Goal: Communication & Community: Participate in discussion

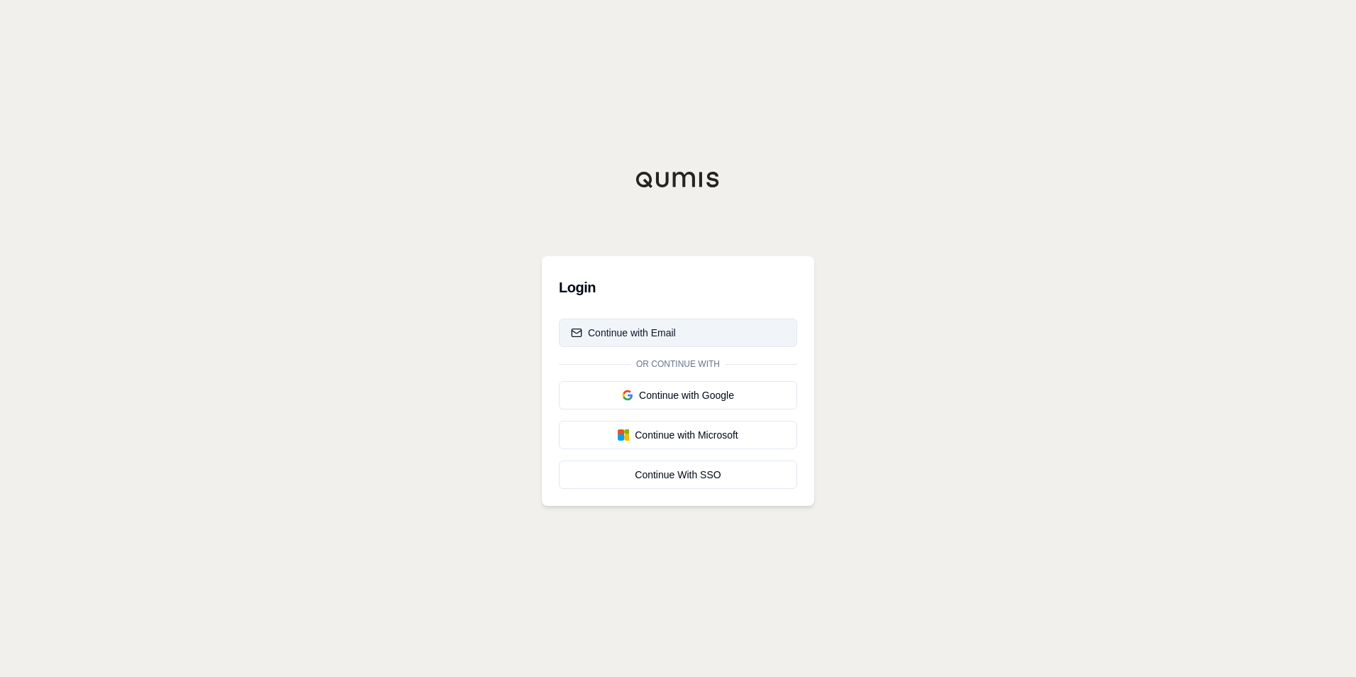
click at [690, 333] on button "Continue with Email" at bounding box center [678, 332] width 238 height 28
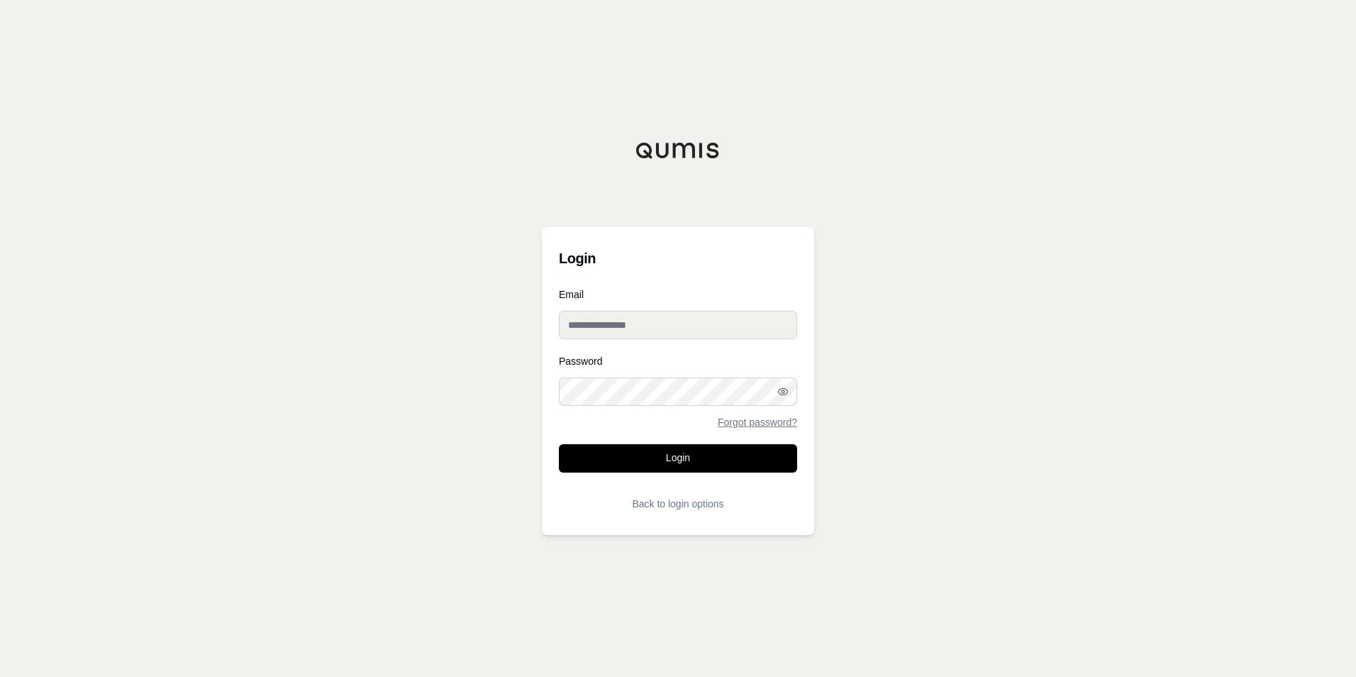
type input "**********"
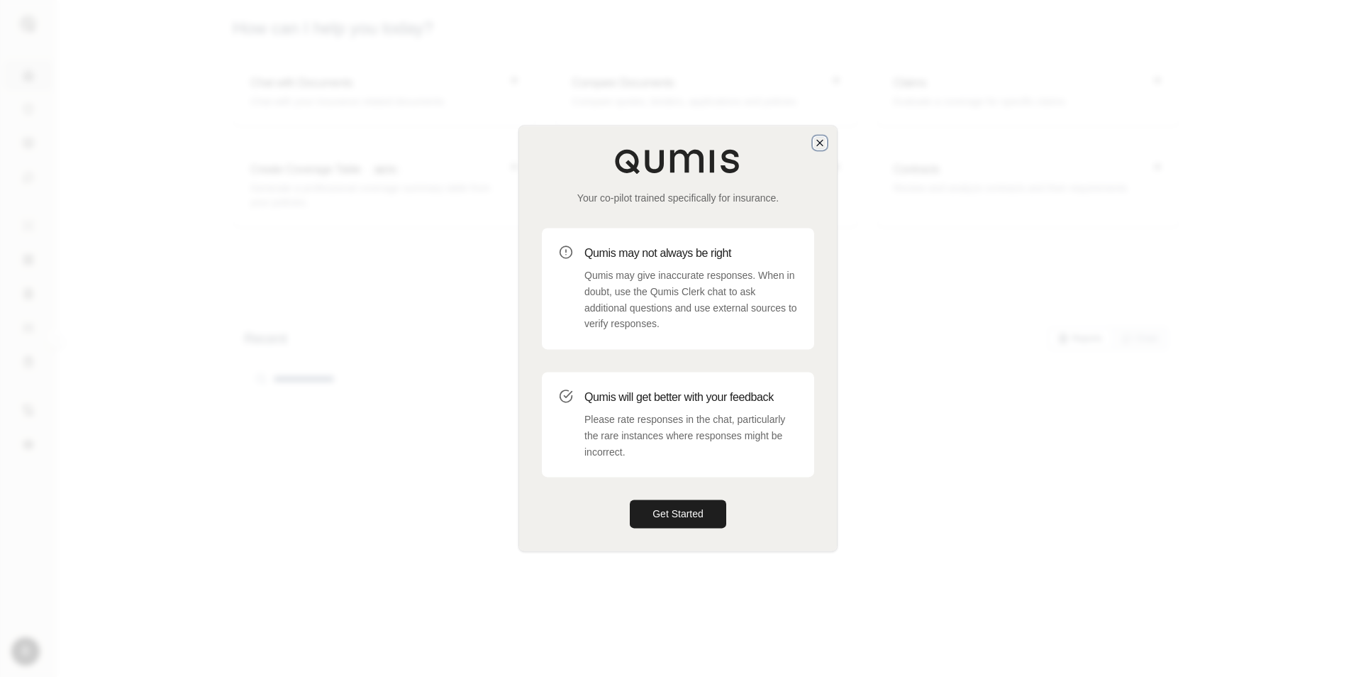
click at [822, 145] on icon "button" at bounding box center [820, 143] width 6 height 6
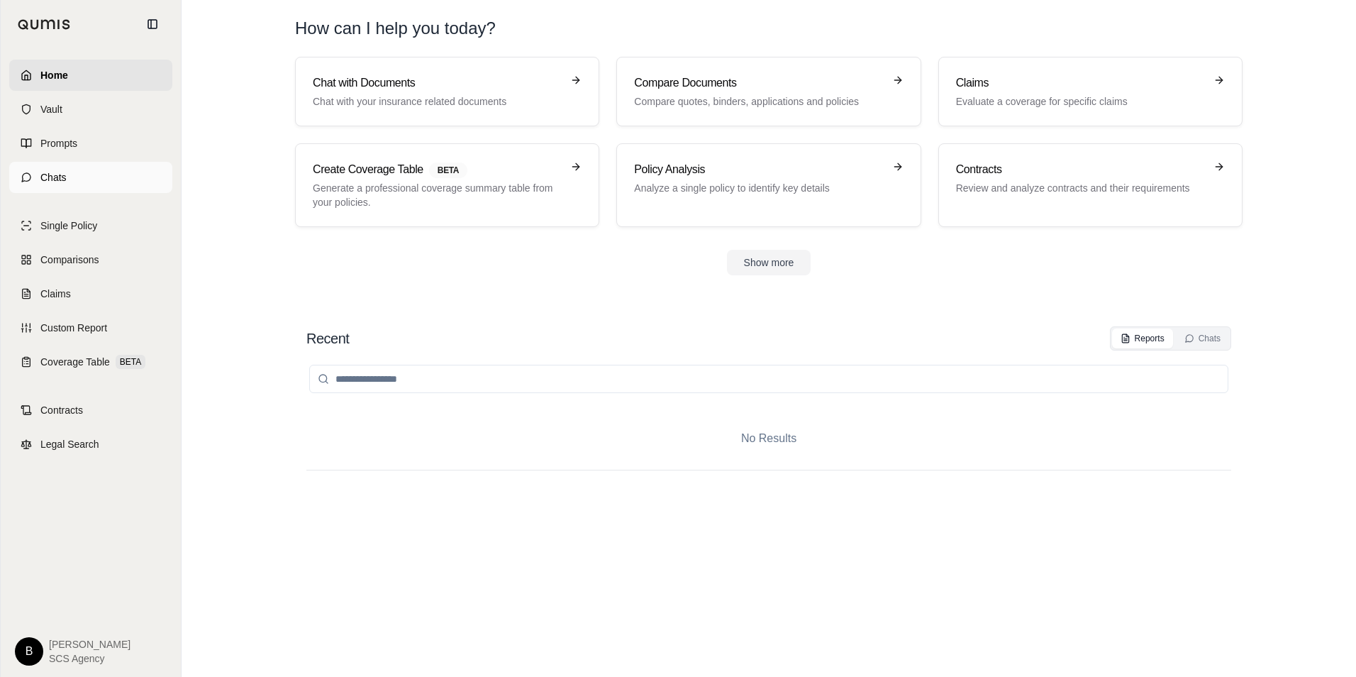
click at [33, 179] on link "Chats" at bounding box center [90, 177] width 163 height 31
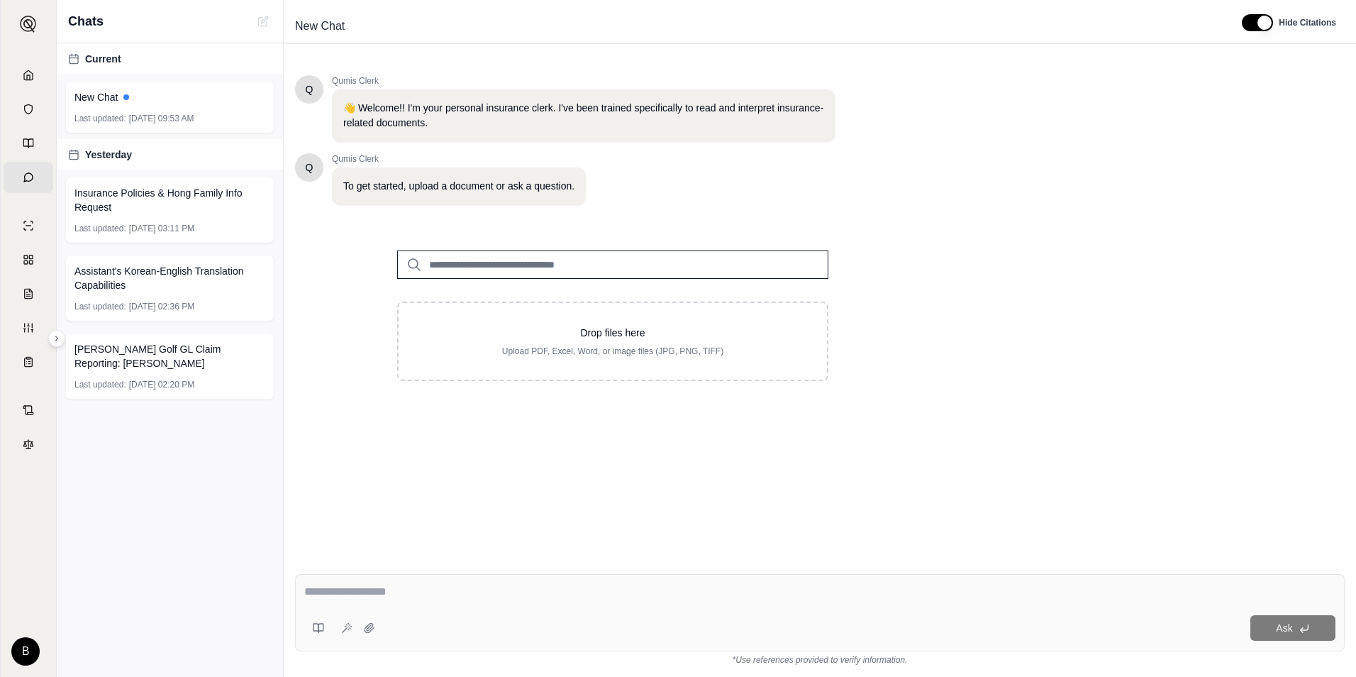
click at [418, 594] on textarea at bounding box center [819, 591] width 1031 height 17
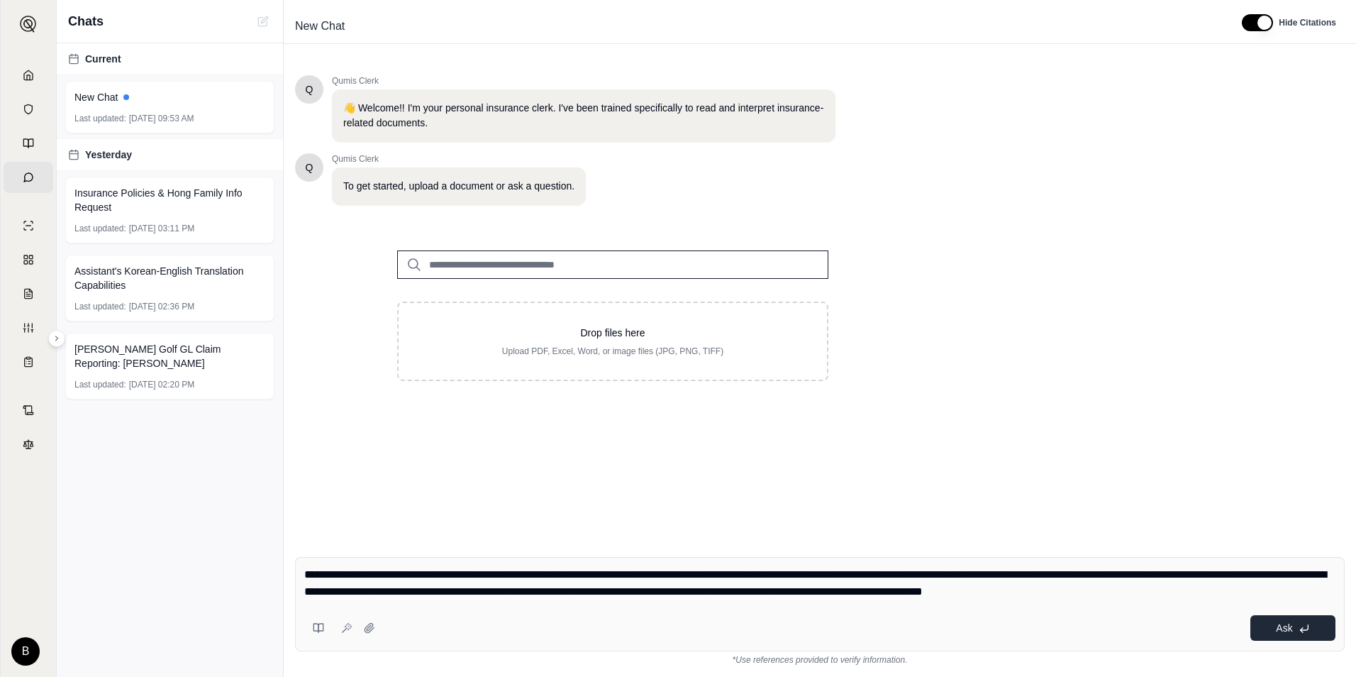
type textarea "**********"
click at [1307, 626] on icon at bounding box center [1304, 628] width 11 height 11
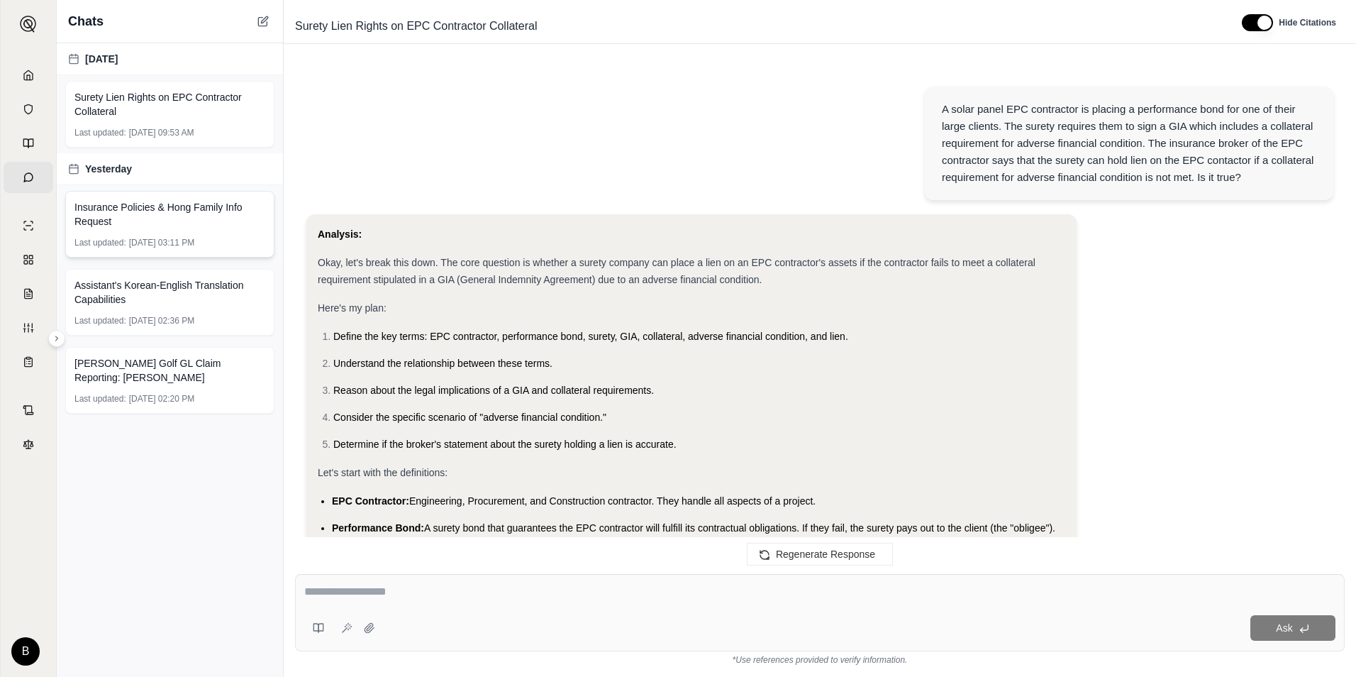
click at [229, 238] on div "Last updated: [DATE] 03:11 PM" at bounding box center [169, 242] width 191 height 11
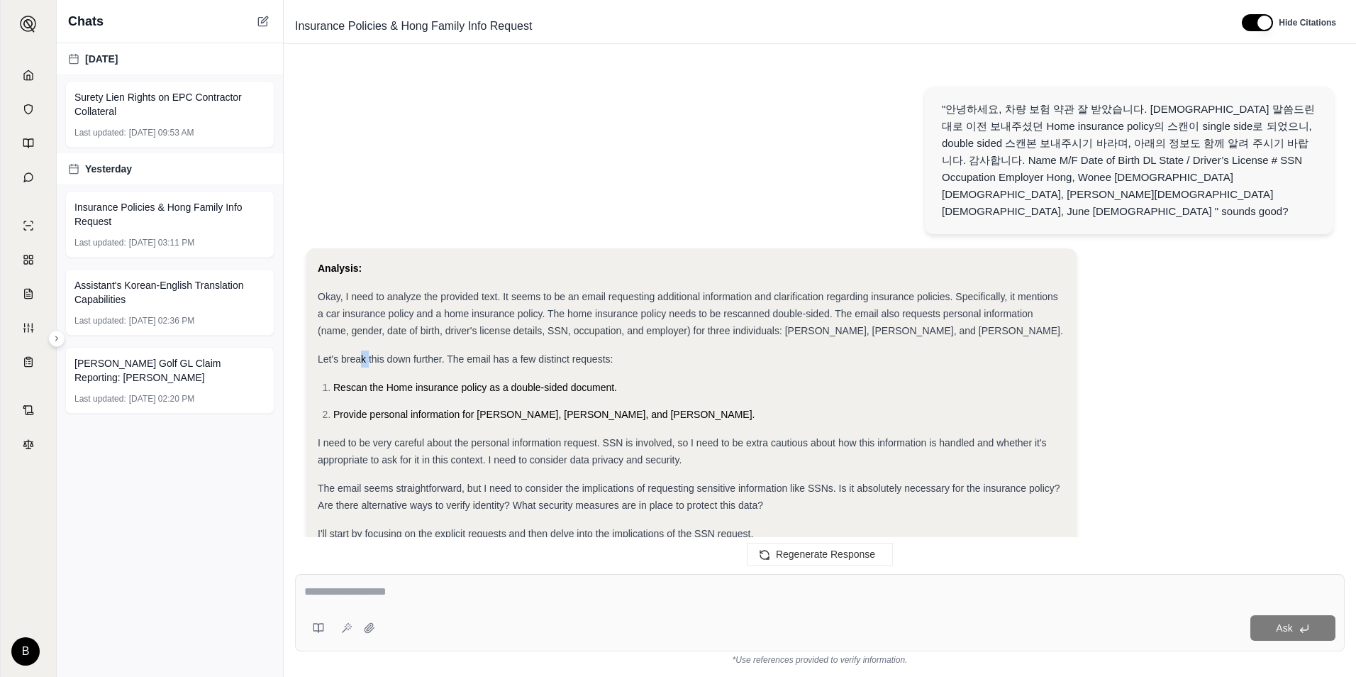
click at [362, 353] on span "Let's break this down further. The email has a few distinct requests:" at bounding box center [465, 358] width 295 height 11
click at [566, 350] on div "Let's break this down further. The email has a few distinct requests:" at bounding box center [692, 358] width 748 height 17
drag, startPoint x: 537, startPoint y: 279, endPoint x: 566, endPoint y: 281, distance: 29.2
click at [566, 291] on span "Okay, I need to analyze the provided text. It seems to be an email requesting a…" at bounding box center [690, 313] width 745 height 45
drag, startPoint x: 566, startPoint y: 281, endPoint x: 534, endPoint y: 301, distance: 38.0
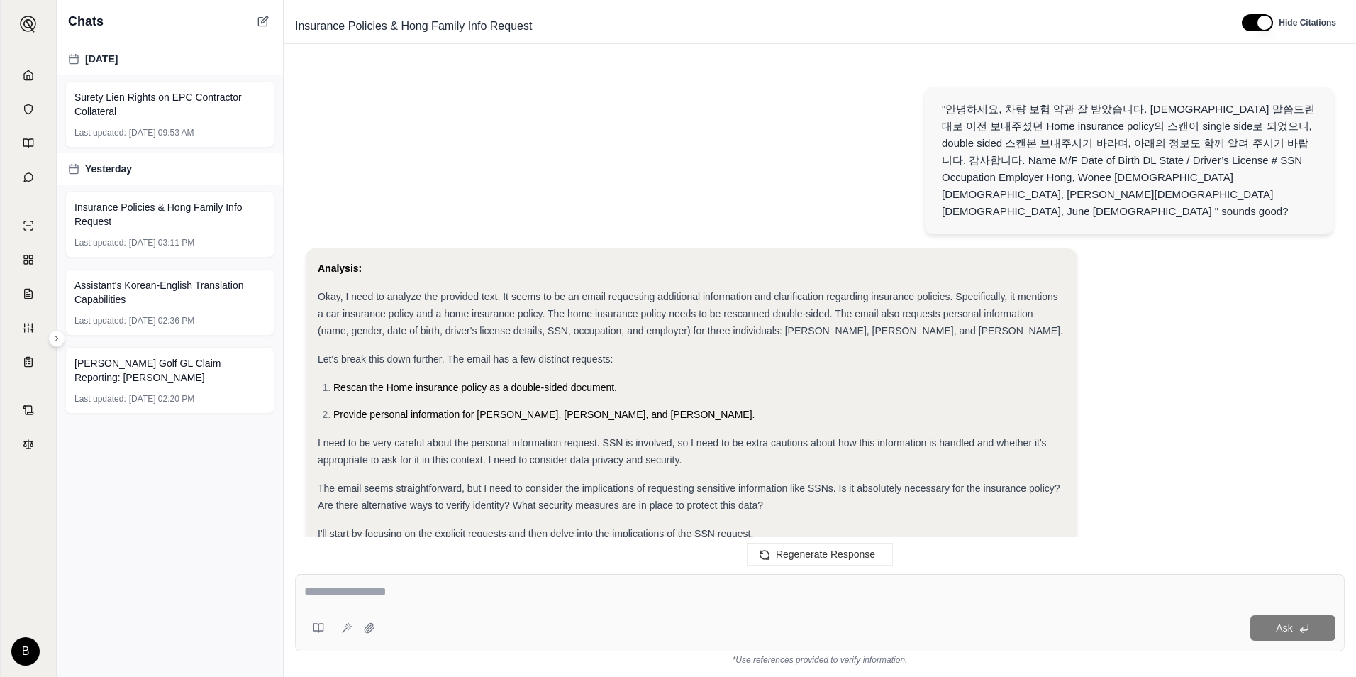
click at [534, 301] on span "Okay, I need to analyze the provided text. It seems to be an email requesting a…" at bounding box center [690, 313] width 745 height 45
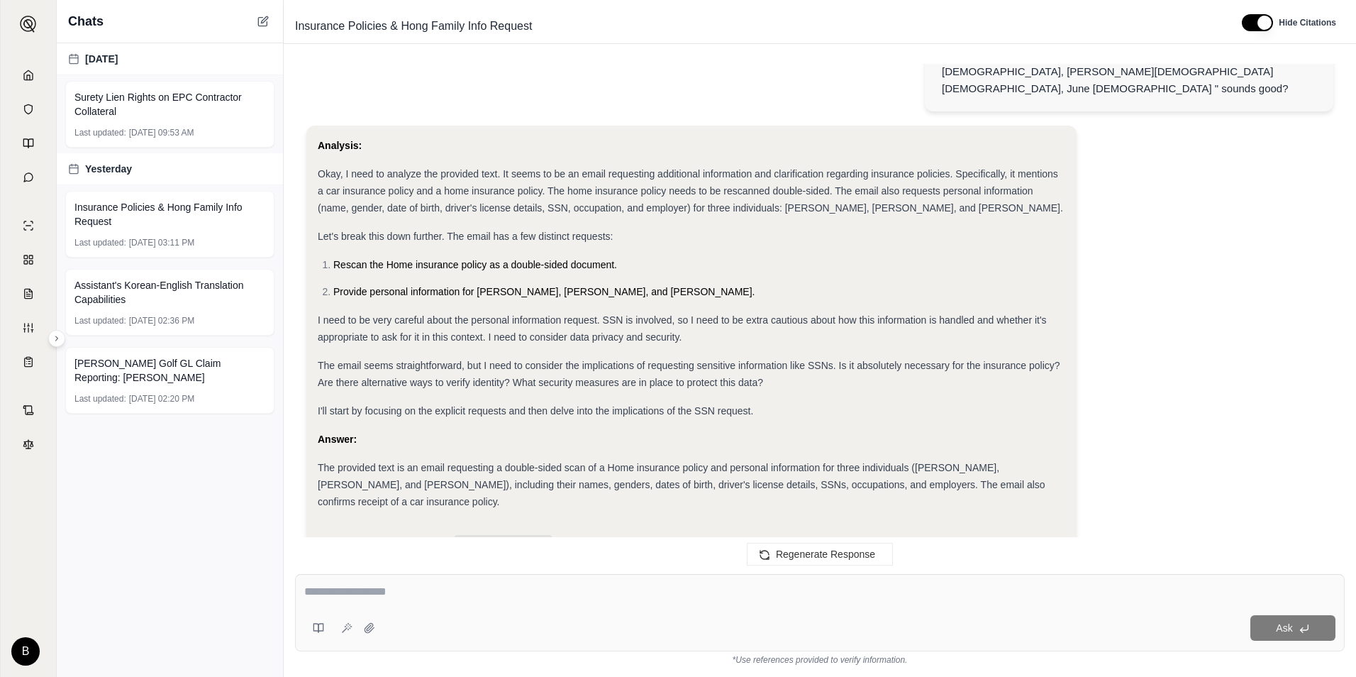
scroll to position [133, 0]
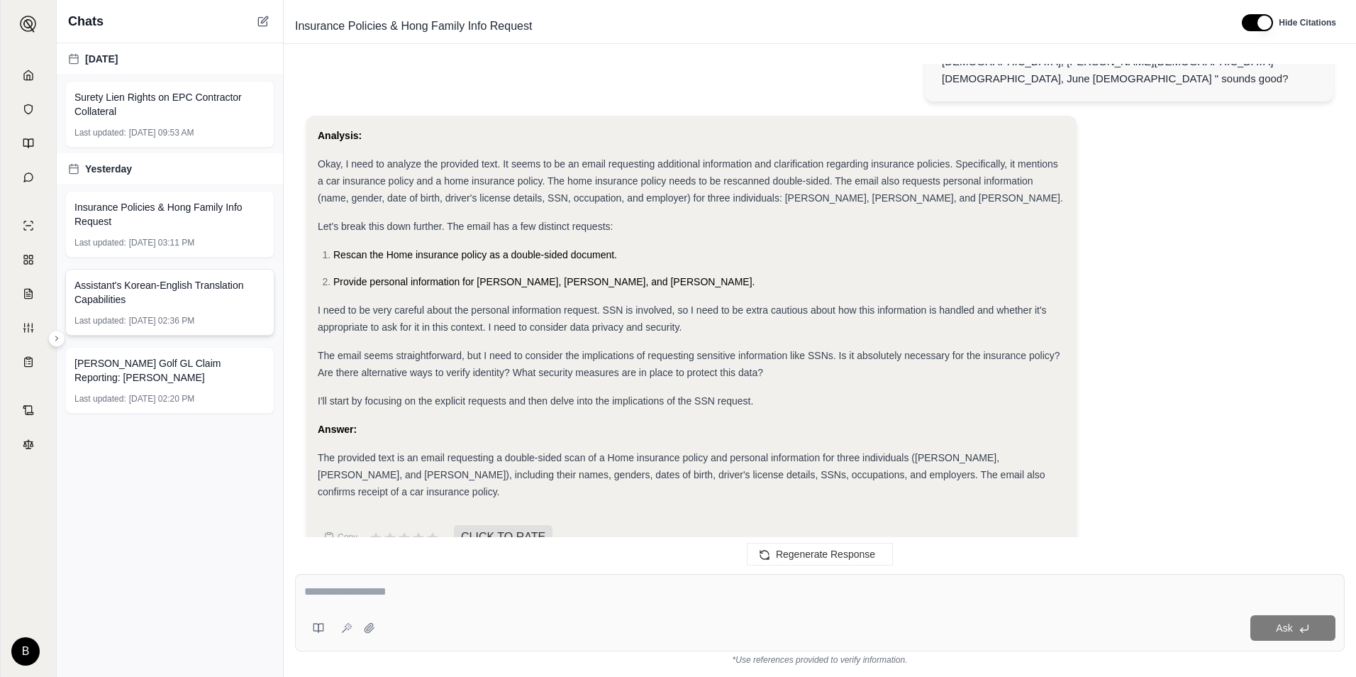
click at [192, 301] on span "Assistant's Korean-English Translation Capabilities" at bounding box center [169, 292] width 191 height 28
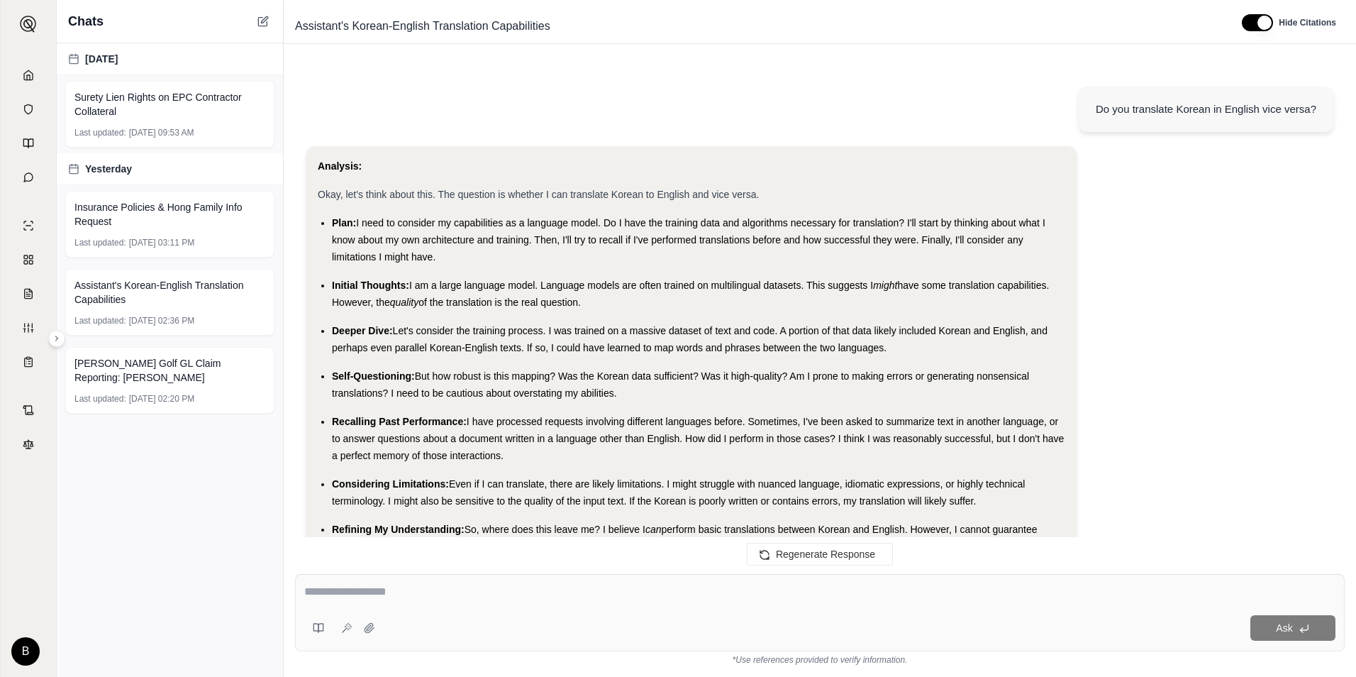
scroll to position [1222, 0]
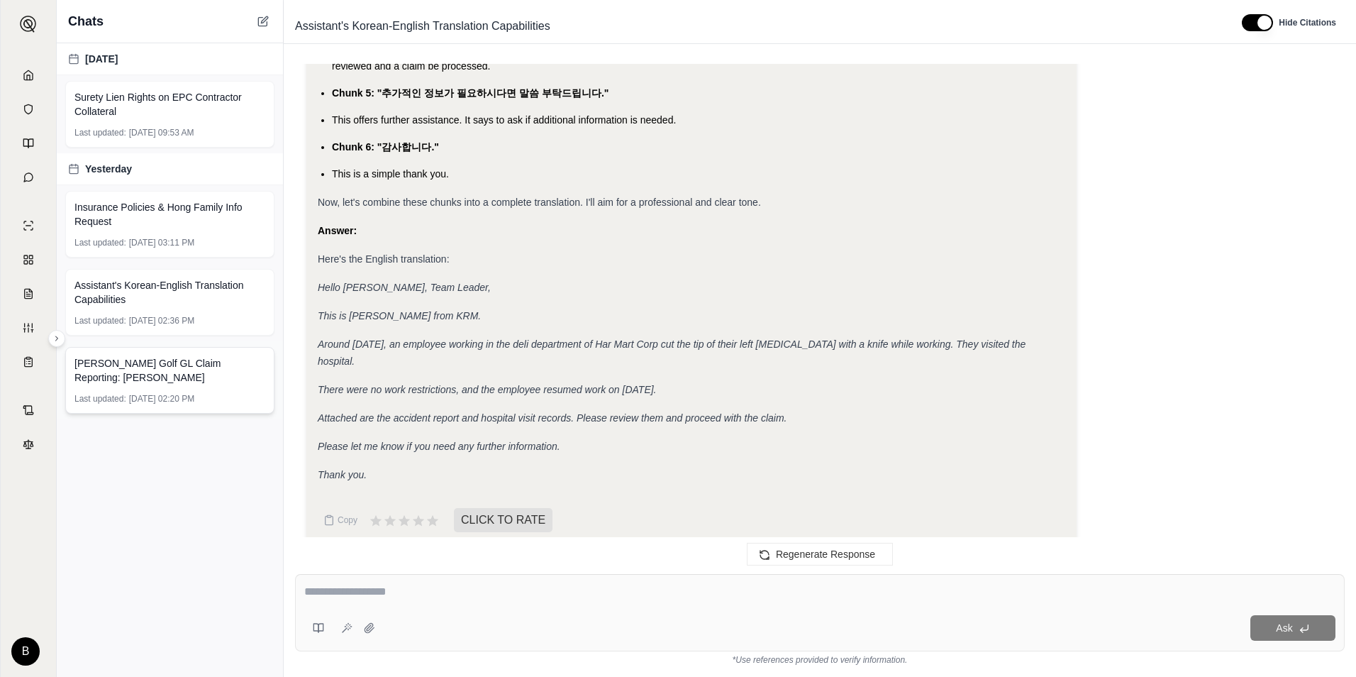
click at [182, 390] on div "[PERSON_NAME] Golf GL Claim Reporting: [PERSON_NAME] Last updated: [DATE] 02:20…" at bounding box center [169, 380] width 209 height 67
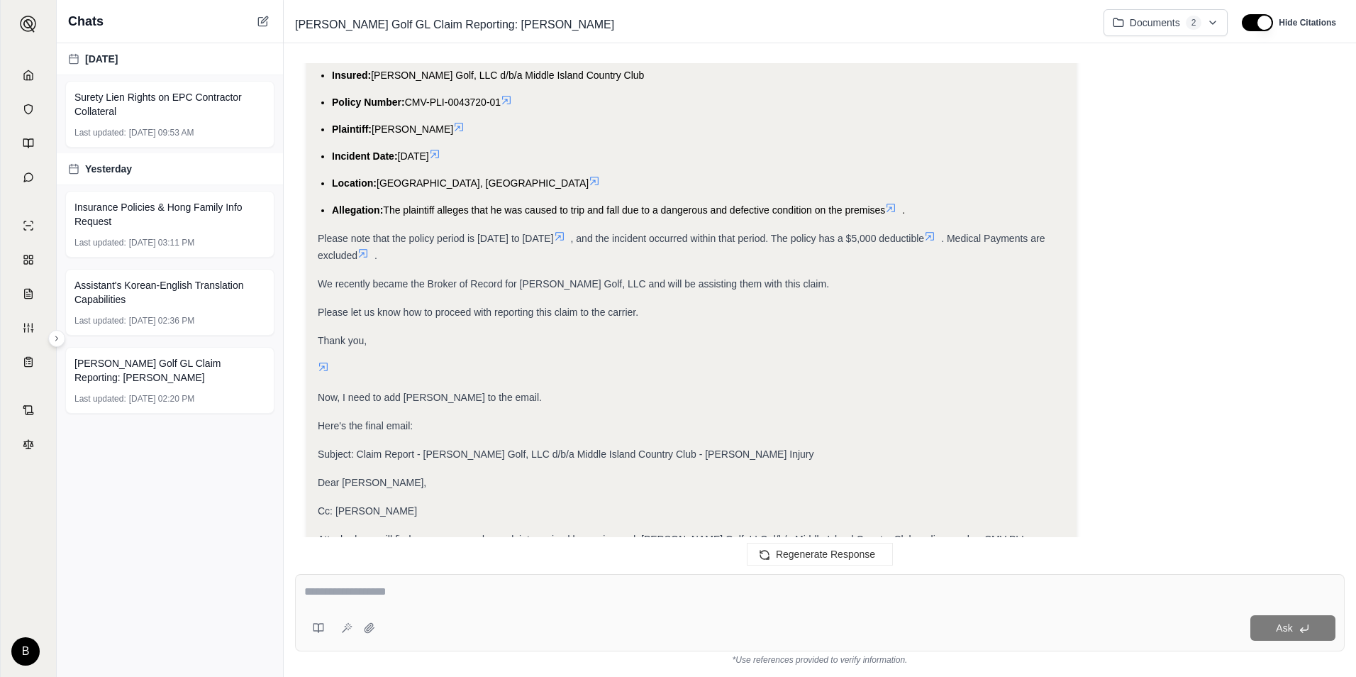
scroll to position [970, 0]
